Goal: Task Accomplishment & Management: Use online tool/utility

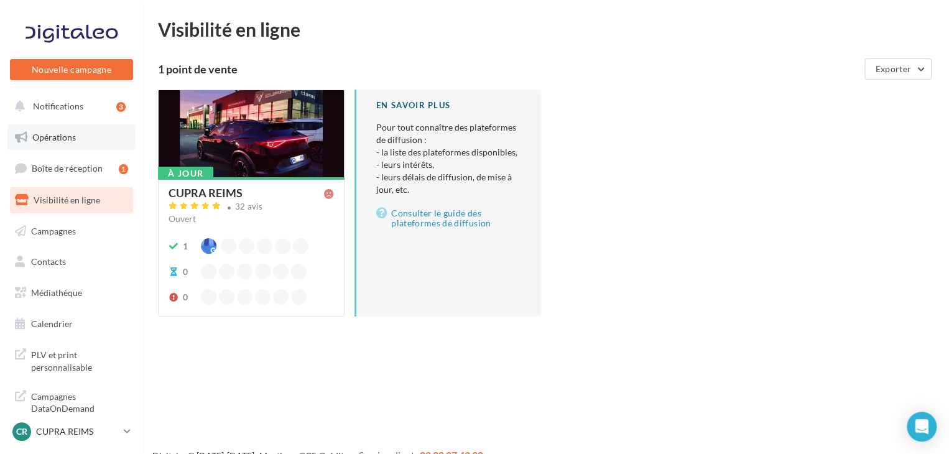
click at [85, 134] on link "Opérations" at bounding box center [71, 137] width 128 height 26
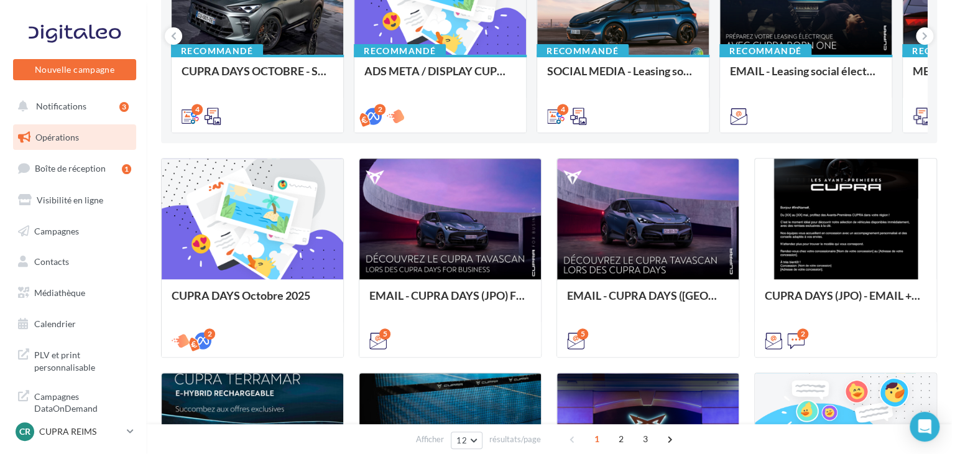
scroll to position [204, 0]
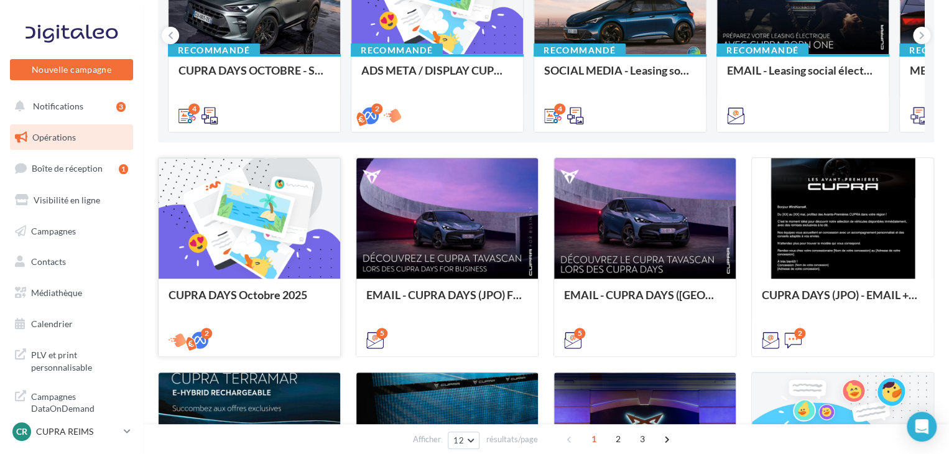
click at [301, 279] on div "CUPRA DAYS Octobre 2025" at bounding box center [250, 317] width 182 height 76
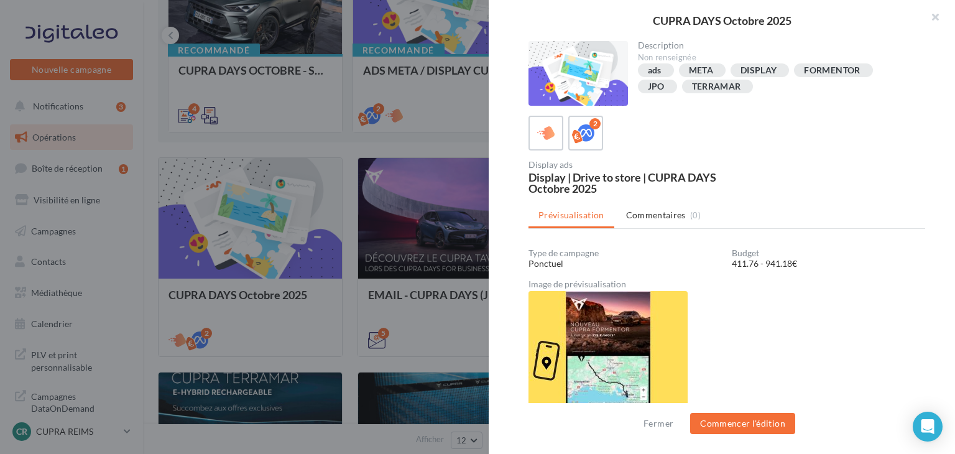
scroll to position [15, 0]
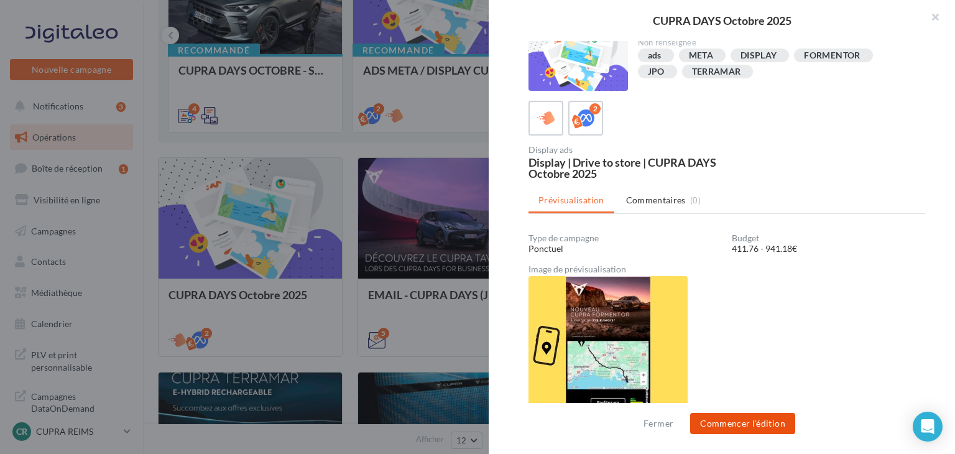
click at [766, 422] on button "Commencer l'édition" at bounding box center [742, 423] width 105 height 21
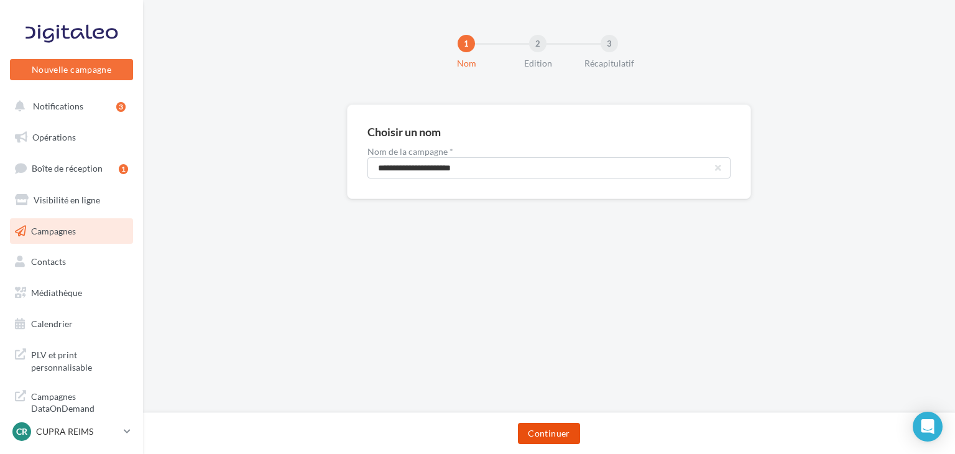
click at [567, 433] on button "Continuer" at bounding box center [549, 433] width 62 height 21
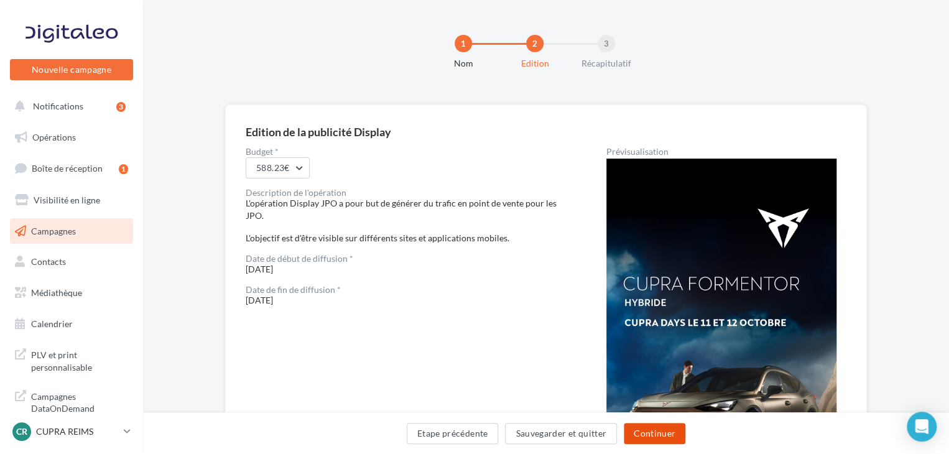
click at [679, 428] on button "Continuer" at bounding box center [655, 433] width 62 height 21
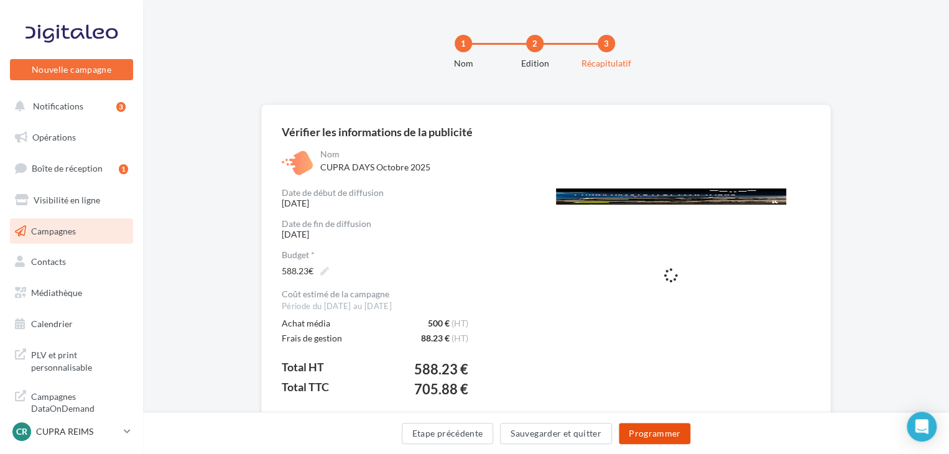
click at [670, 431] on button "Programmer" at bounding box center [655, 433] width 72 height 21
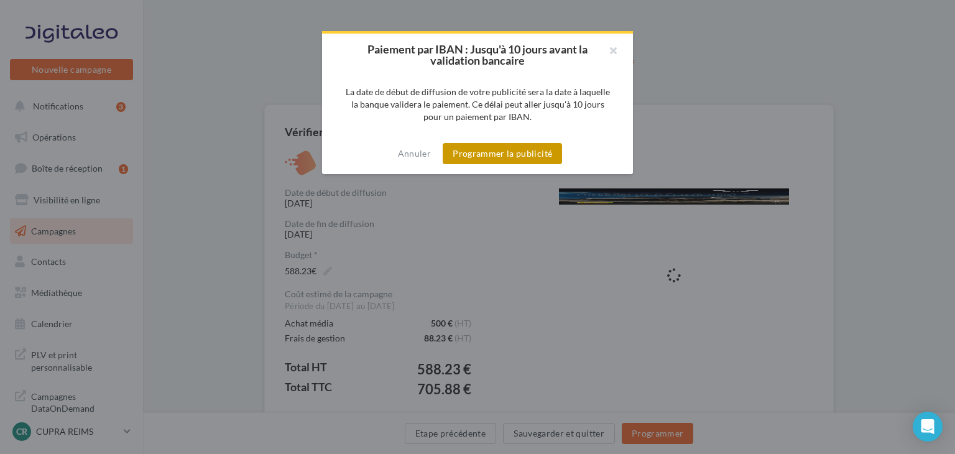
click at [517, 152] on button "Programmer la publicité" at bounding box center [502, 153] width 119 height 21
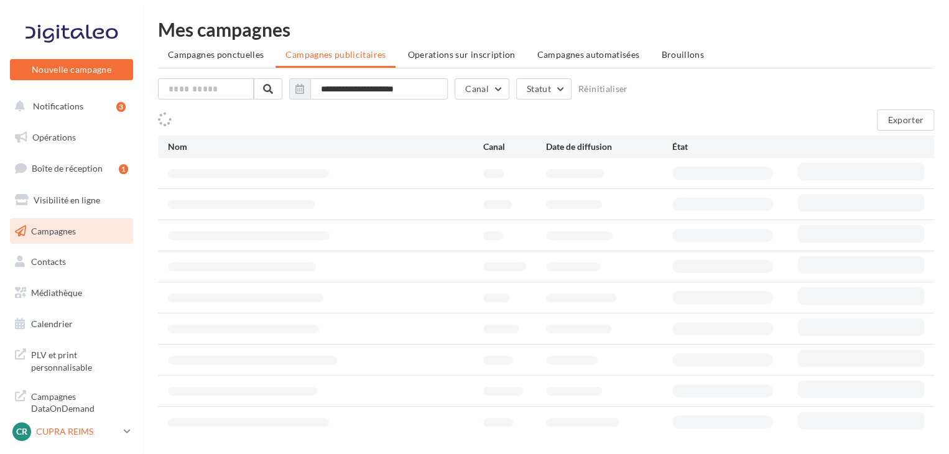
click at [109, 428] on p "CUPRA REIMS" at bounding box center [77, 431] width 83 height 12
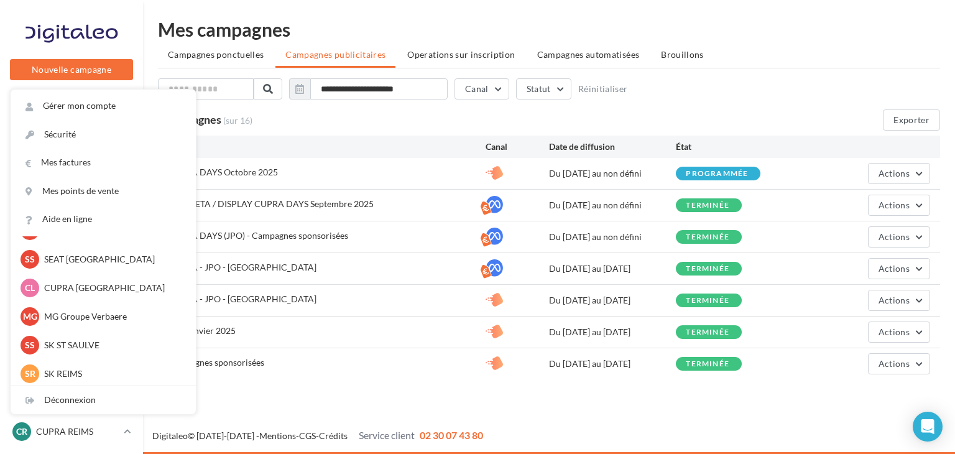
scroll to position [289, 0]
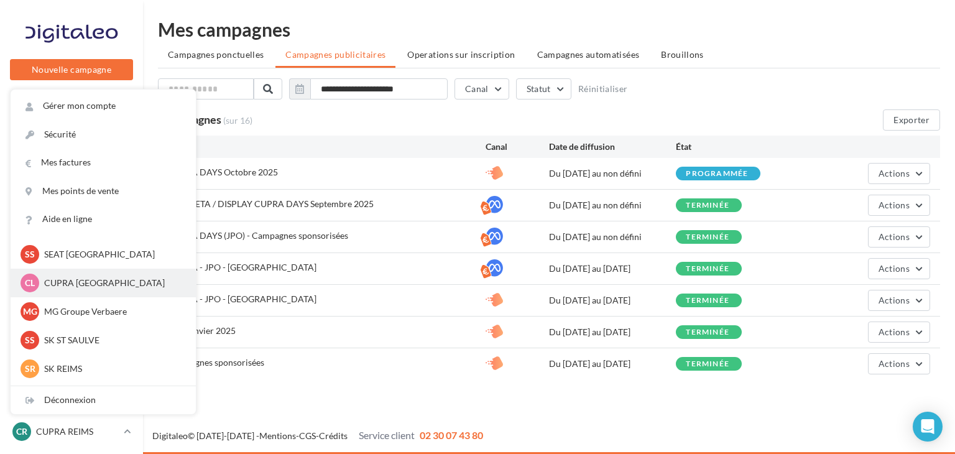
click at [116, 285] on p "CUPRA LILLE OUEST" at bounding box center [112, 283] width 137 height 12
